Goal: Use online tool/utility: Utilize a website feature to perform a specific function

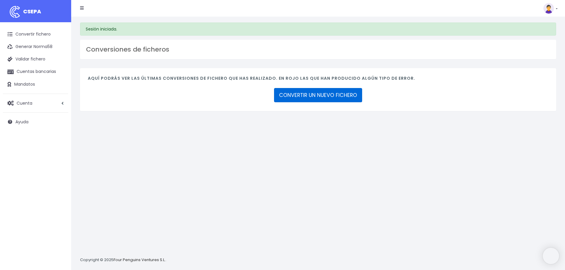
click at [316, 94] on link "CONVERTIR UN NUEVO FICHERO" at bounding box center [318, 95] width 88 height 14
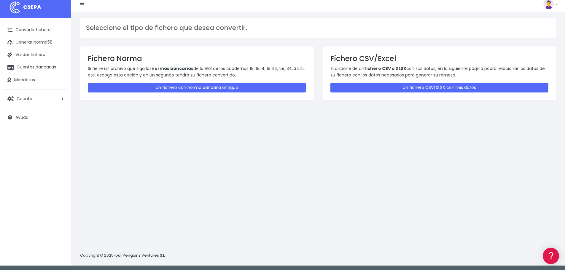
scroll to position [6, 0]
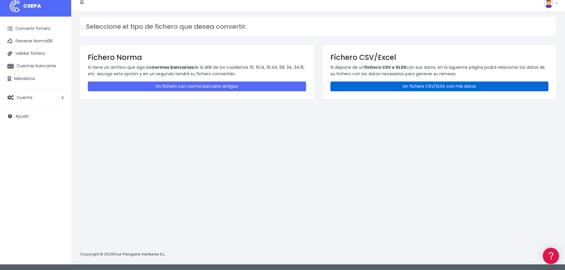
click at [424, 88] on link "Un fichero CSV/XLSX con mis datos" at bounding box center [440, 87] width 218 height 10
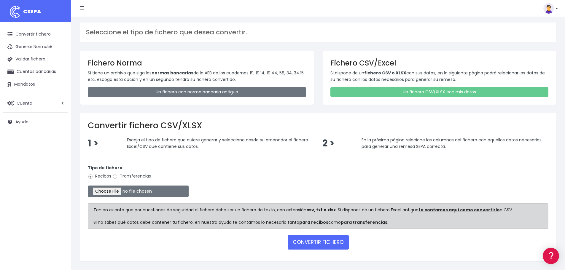
click at [128, 177] on label "Transferencias" at bounding box center [131, 176] width 39 height 6
click at [118, 177] on input "Transferencias" at bounding box center [114, 176] width 5 height 5
radio input "true"
click at [122, 193] on input "file" at bounding box center [138, 192] width 101 height 12
type input "C:\fakepath\09-2025 SEPA PAGO PROVEEDORES.xlsx"
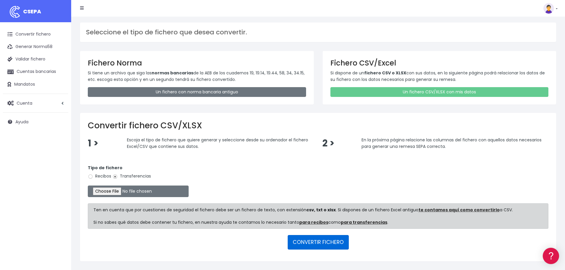
drag, startPoint x: 321, startPoint y: 243, endPoint x: 291, endPoint y: 250, distance: 31.3
click at [321, 244] on button "CONVERTIR FICHERO" at bounding box center [318, 242] width 61 height 14
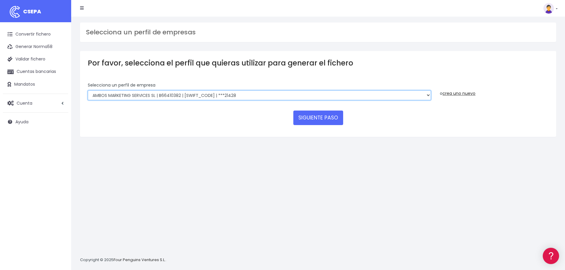
click at [270, 94] on select "AMBOS MARKETING SERVICES SL | B66410382 | BSABESBBXXX | ***21428 COMGRAFIC SA |…" at bounding box center [259, 96] width 343 height 10
select select "1889"
click at [88, 91] on select "AMBOS MARKETING SERVICES SL | B66410382 | BSABESBBXXX | ***21428 COMGRAFIC SA |…" at bounding box center [259, 96] width 343 height 10
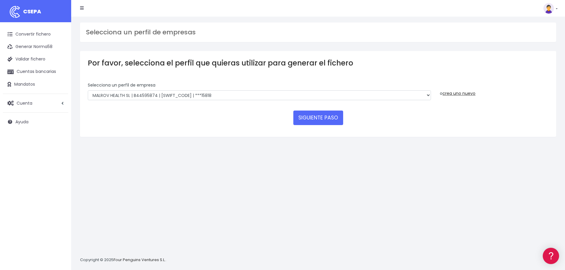
click at [267, 122] on div "SIGUIENTE PASO" at bounding box center [318, 118] width 461 height 14
click at [310, 122] on button "SIGUIENTE PASO" at bounding box center [319, 118] width 50 height 14
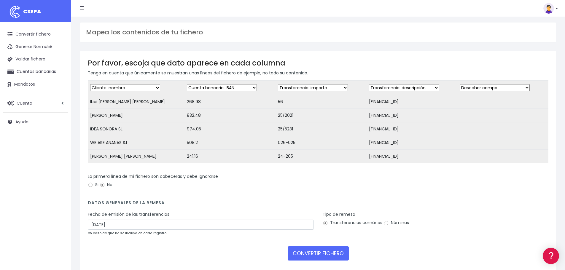
click at [240, 88] on select "Desechar campo Cliente: nombre Cliente: DNI Cliente: Email Cliente: referencia …" at bounding box center [222, 87] width 70 height 7
select select "amount"
click at [187, 84] on select "Desechar campo Cliente: nombre Cliente: DNI Cliente: Email Cliente: referencia …" at bounding box center [222, 87] width 70 height 7
click at [297, 88] on select "Desechar campo Cliente: nombre Cliente: DNI Cliente: Email Cliente: referencia …" at bounding box center [313, 87] width 70 height 7
select select "description"
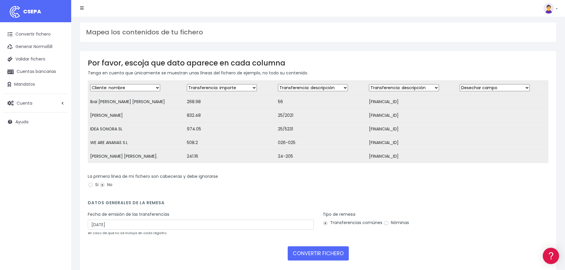
click at [278, 84] on select "Desechar campo Cliente: nombre Cliente: DNI Cliente: Email Cliente: referencia …" at bounding box center [313, 87] width 70 height 7
click at [397, 88] on select "Desechar campo Cliente: nombre Cliente: DNI Cliente: Email Cliente: referencia …" at bounding box center [404, 87] width 70 height 7
select select "iban"
click at [369, 84] on select "Desechar campo Cliente: nombre Cliente: DNI Cliente: Email Cliente: referencia …" at bounding box center [404, 87] width 70 height 7
click at [240, 206] on h4 "Datos generales de la remesa" at bounding box center [318, 205] width 461 height 8
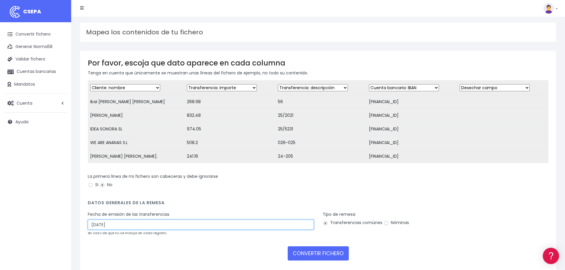
click at [113, 230] on input "28/09/2025" at bounding box center [201, 225] width 226 height 10
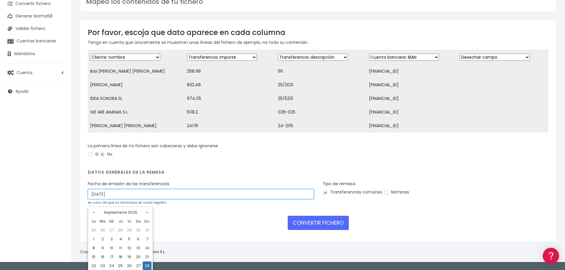
scroll to position [41, 0]
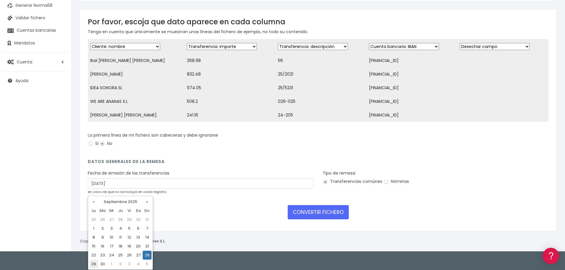
click at [96, 264] on td "29" at bounding box center [93, 264] width 9 height 9
type input "29/09/2025"
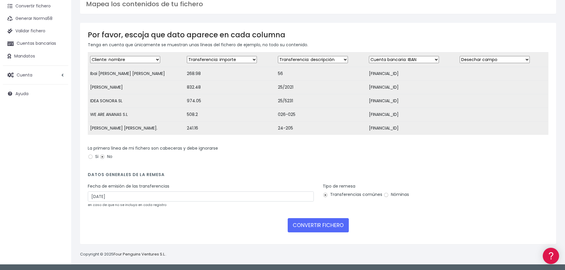
click at [245, 172] on h4 "Datos generales de la remesa" at bounding box center [318, 176] width 461 height 8
click at [335, 221] on button "CONVERTIR FICHERO" at bounding box center [318, 225] width 61 height 14
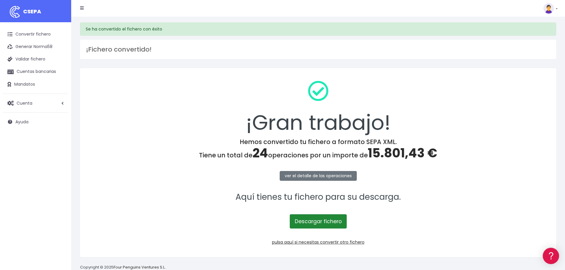
drag, startPoint x: 323, startPoint y: 222, endPoint x: 318, endPoint y: 225, distance: 5.2
click at [323, 222] on link "Descargar fichero" at bounding box center [318, 222] width 57 height 14
click at [181, 119] on div "¡Gran trabajo!" at bounding box center [318, 107] width 461 height 62
click at [498, 112] on div "¡Gran trabajo!" at bounding box center [318, 107] width 461 height 62
